Goal: Task Accomplishment & Management: Manage account settings

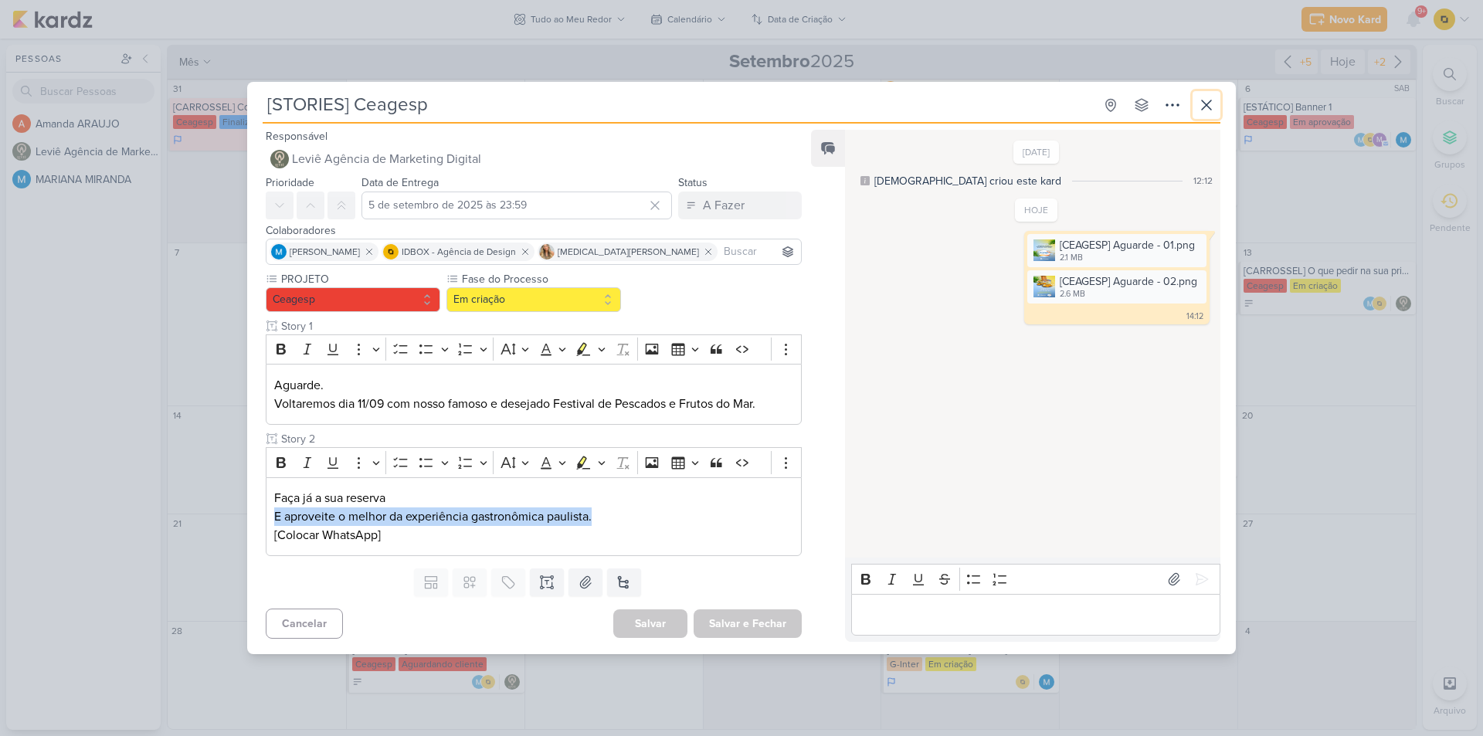
drag, startPoint x: 1211, startPoint y: 109, endPoint x: 904, endPoint y: 453, distance: 460.6
click at [923, 452] on div "[STORIES] Ceagesp Criado por [DEMOGRAPHIC_DATA] nenhum grupo disponível esc Res…" at bounding box center [741, 373] width 989 height 564
click at [586, 288] on button "Em criação" at bounding box center [533, 299] width 175 height 25
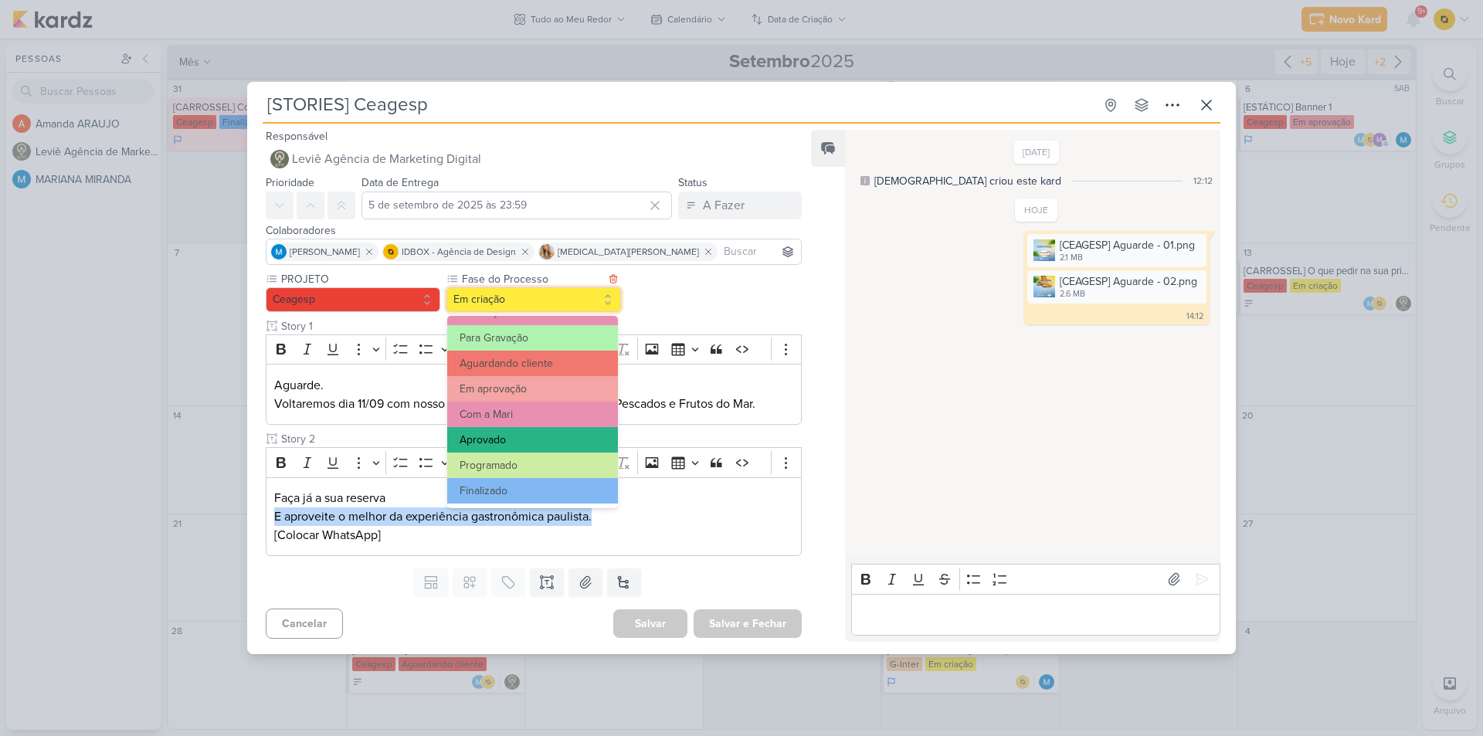
scroll to position [149, 0]
click at [520, 383] on button "Em aprovação" at bounding box center [532, 387] width 171 height 25
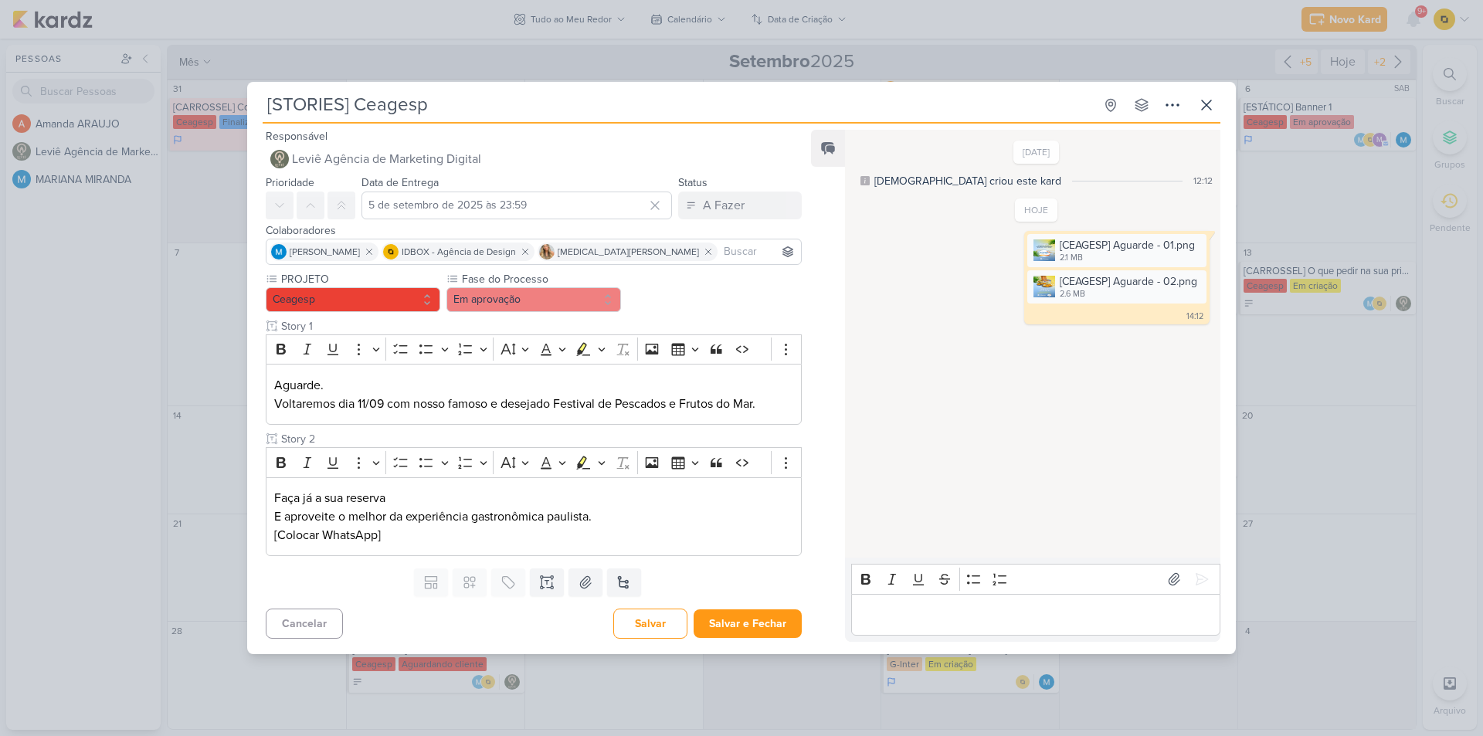
click at [1247, 459] on div "[STORIES] Ceagesp Criado por [DEMOGRAPHIC_DATA]" at bounding box center [741, 368] width 1483 height 736
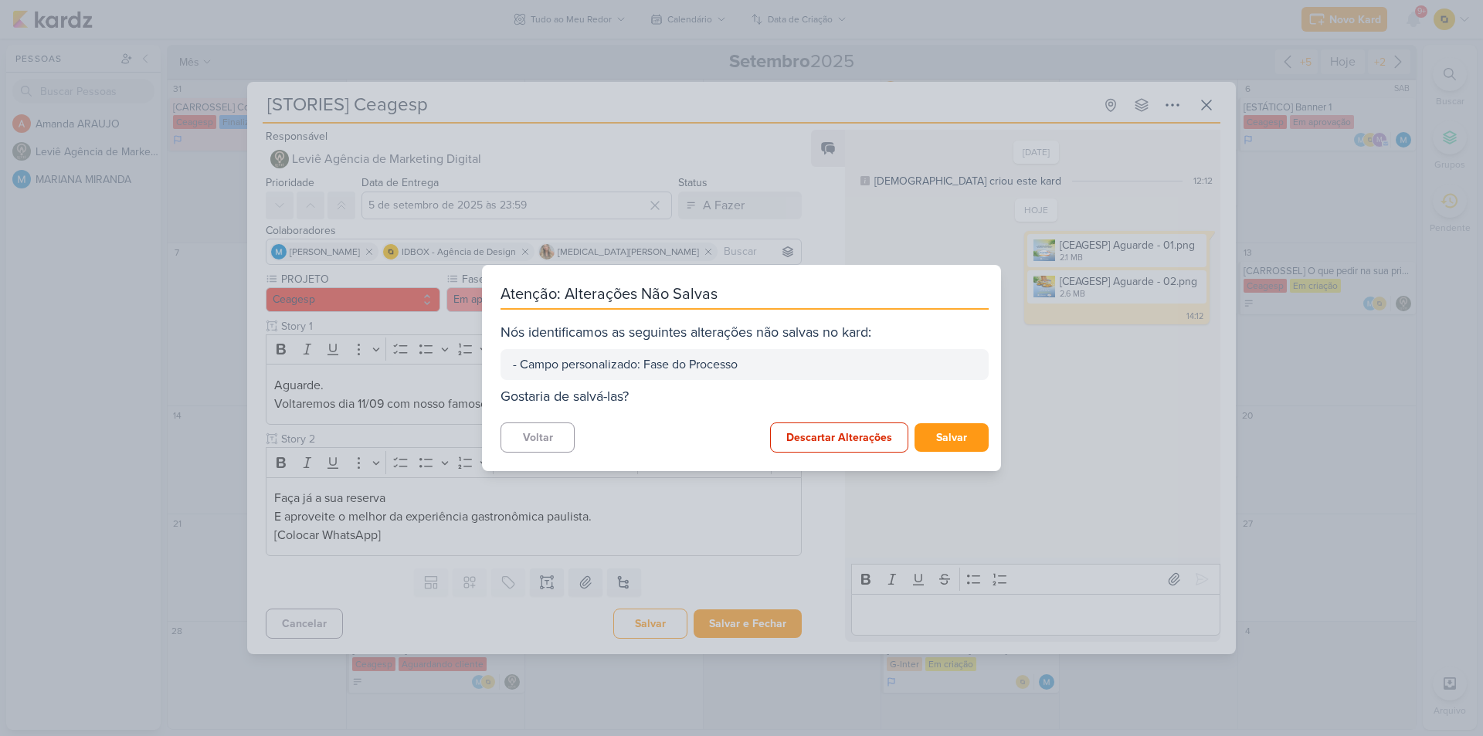
click at [1328, 463] on div "Atenção: Alterações Não Salvas Nós identificamos as seguintes alterações não sa…" at bounding box center [741, 368] width 1483 height 736
click at [931, 436] on button "Salvar" at bounding box center [951, 437] width 74 height 29
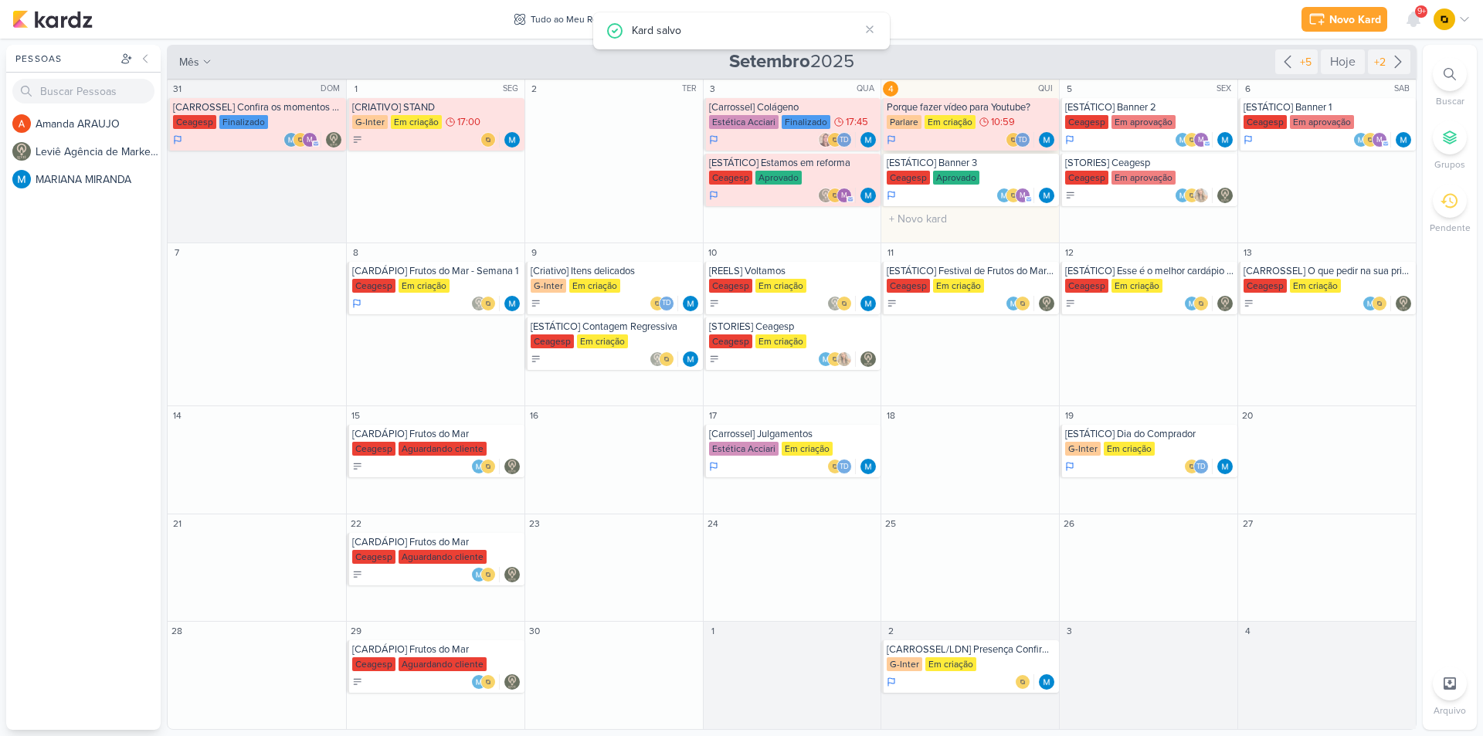
click at [931, 105] on div "Porque fazer vídeo para Youtube?" at bounding box center [971, 107] width 169 height 12
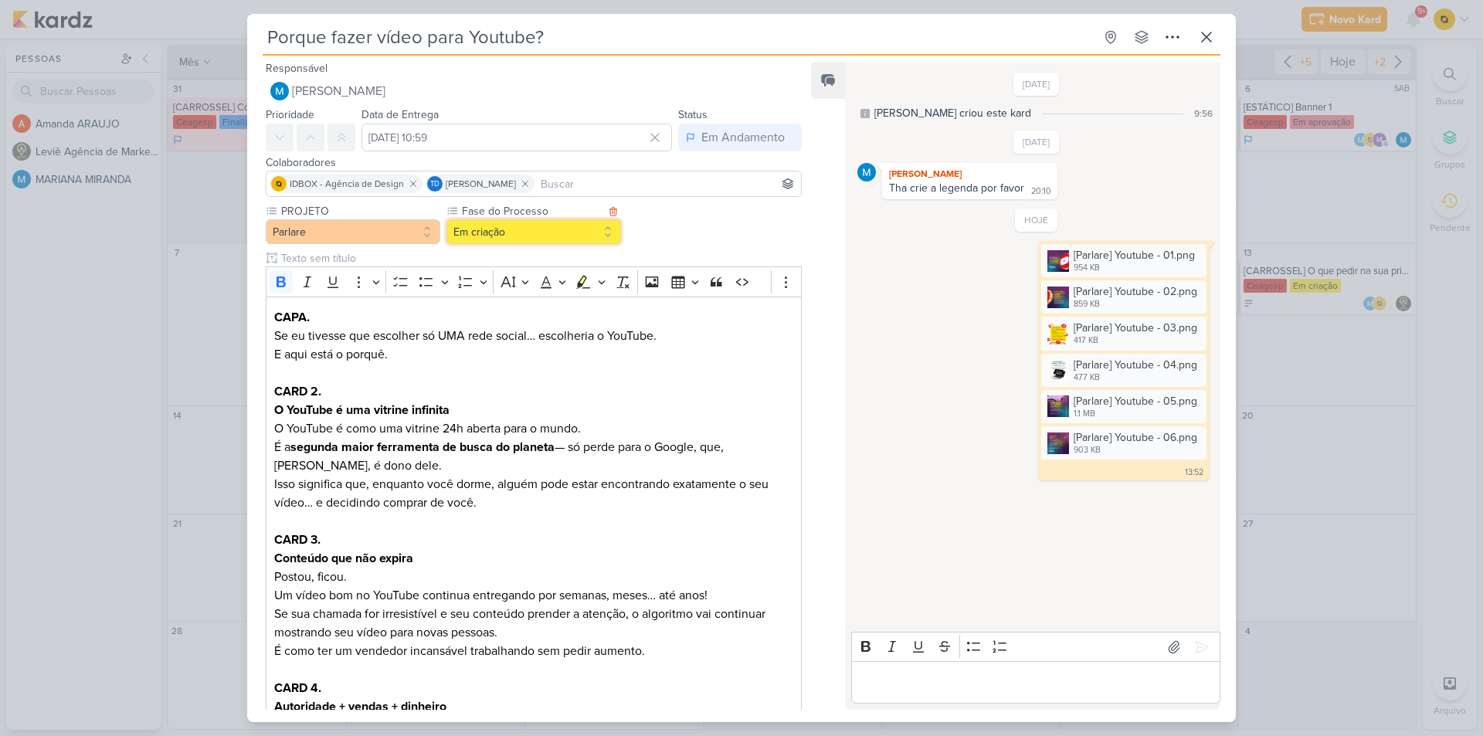
click at [476, 229] on button "Em criação" at bounding box center [533, 231] width 175 height 25
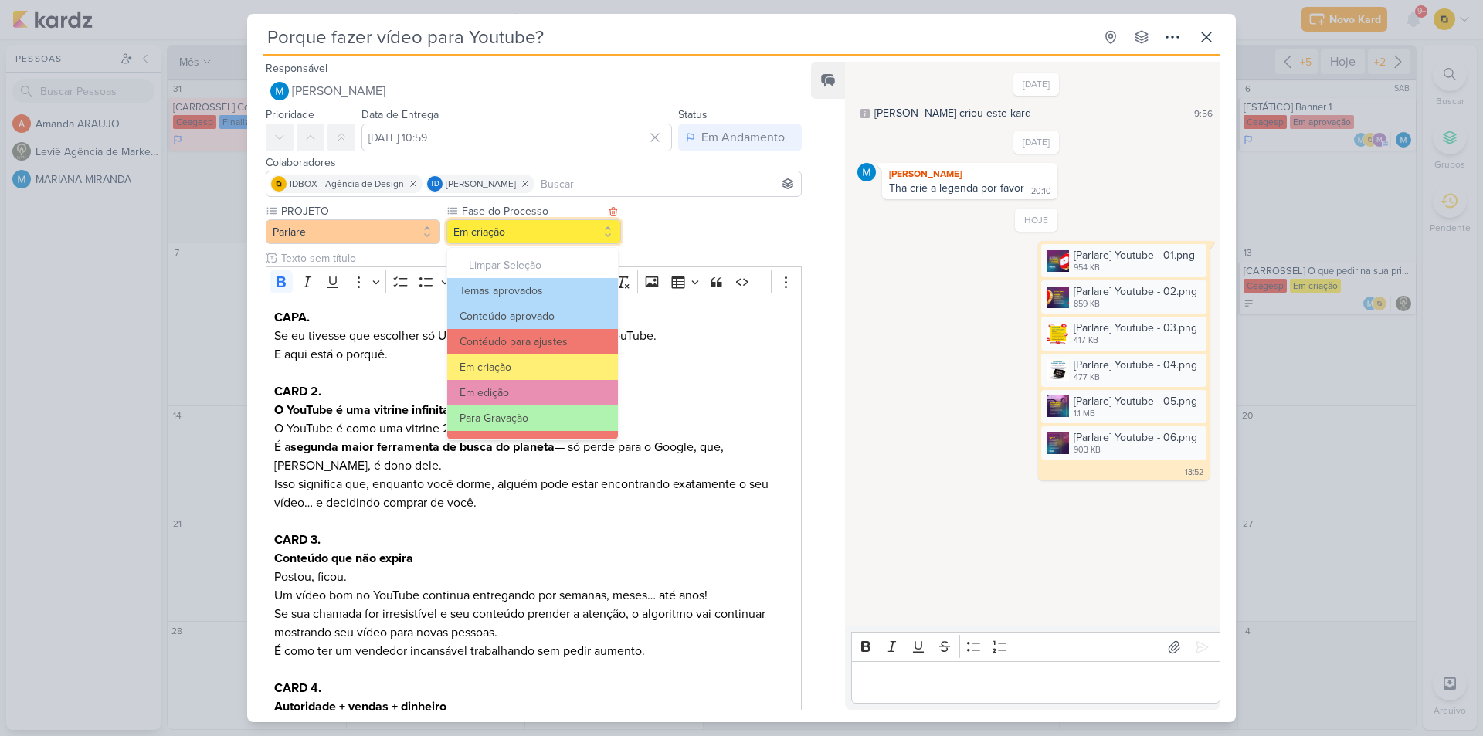
scroll to position [77, 0]
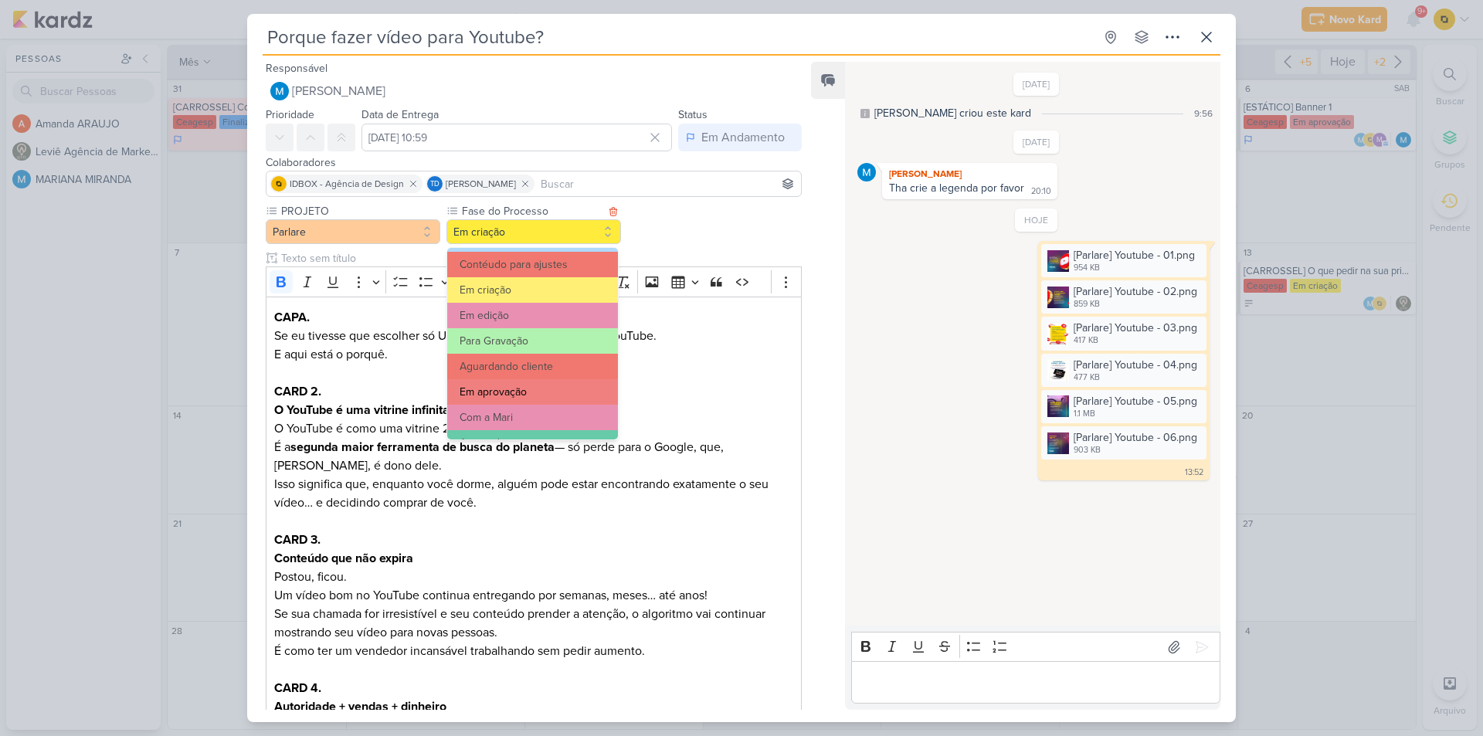
click at [526, 390] on button "Em aprovação" at bounding box center [532, 391] width 171 height 25
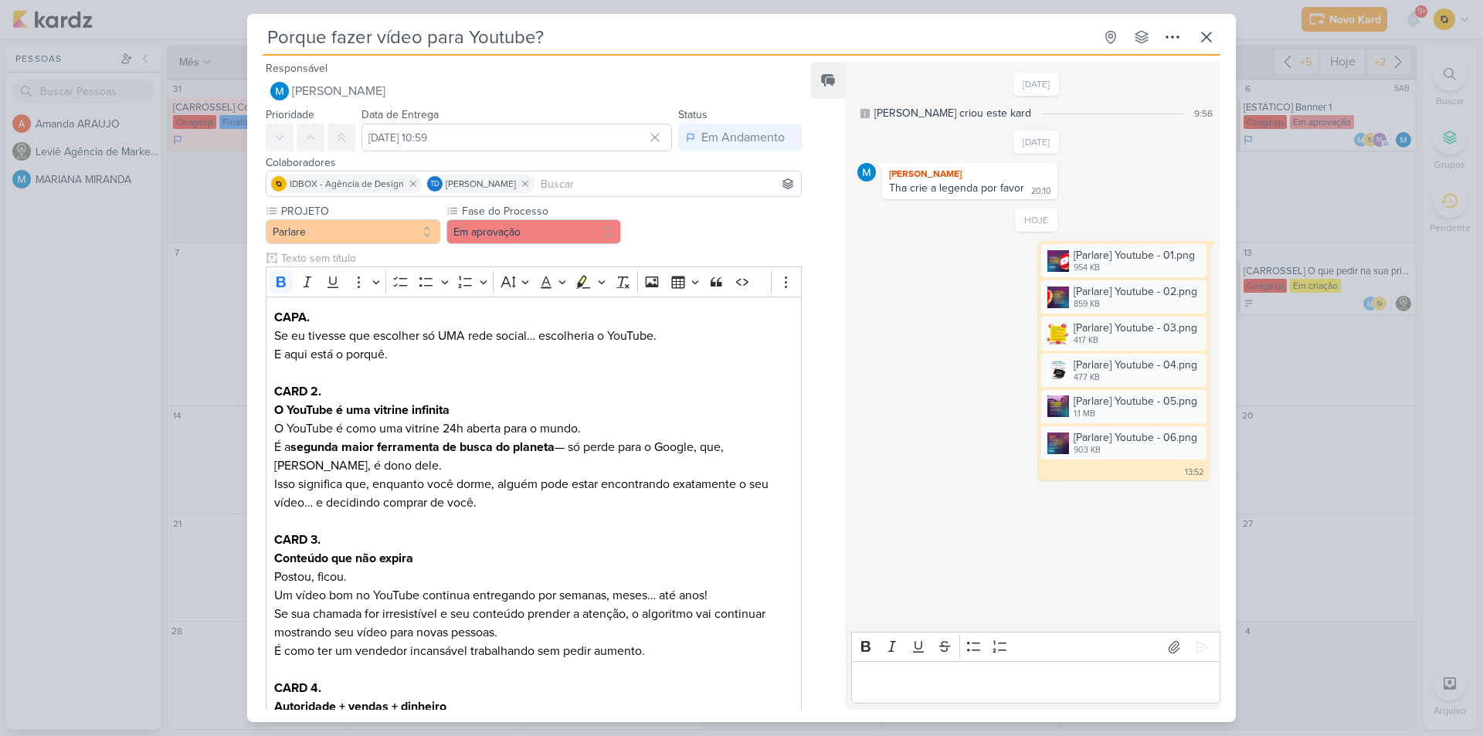
click at [1423, 464] on div "Porque fazer vídeo para Youtube? Criado por MARIANA" at bounding box center [741, 368] width 1483 height 736
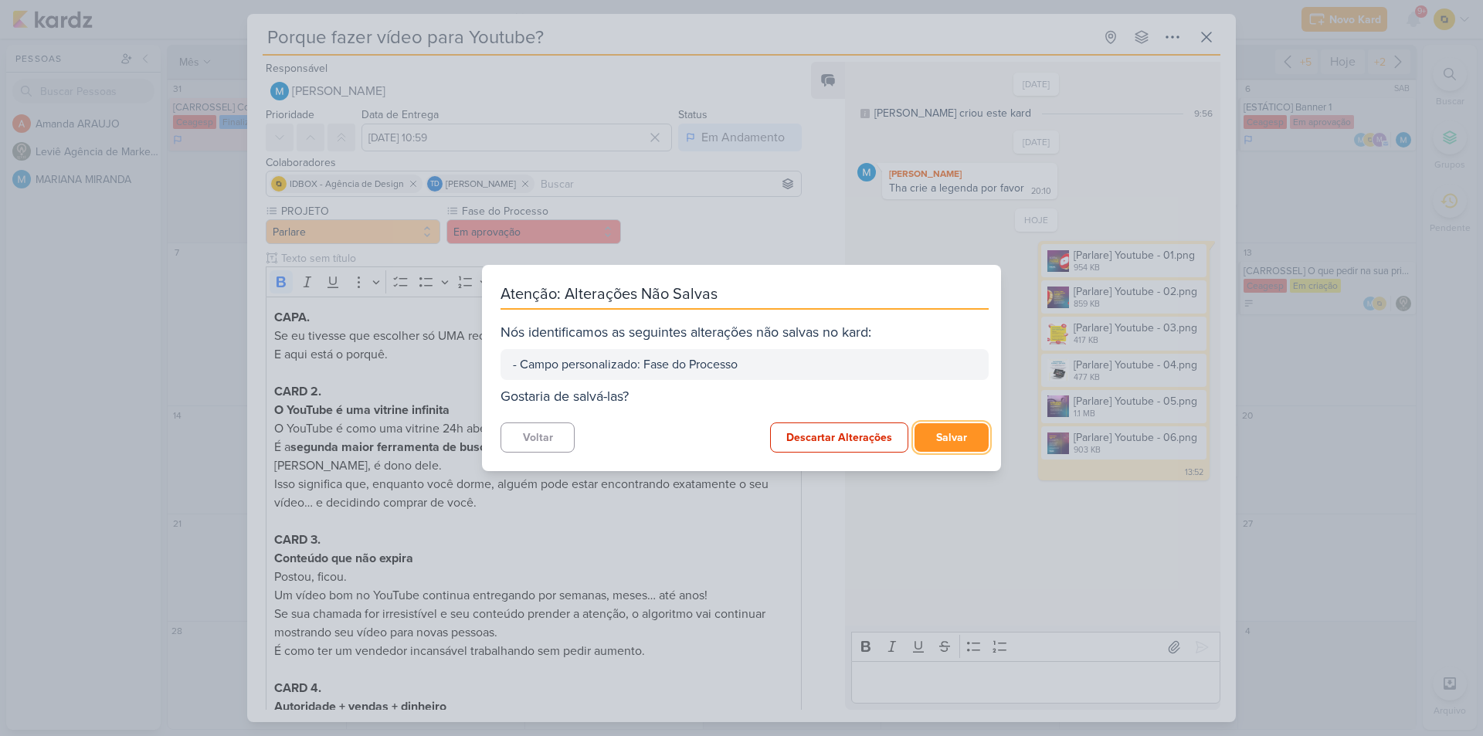
click at [969, 435] on button "Salvar" at bounding box center [951, 437] width 74 height 29
